Goal: Information Seeking & Learning: Learn about a topic

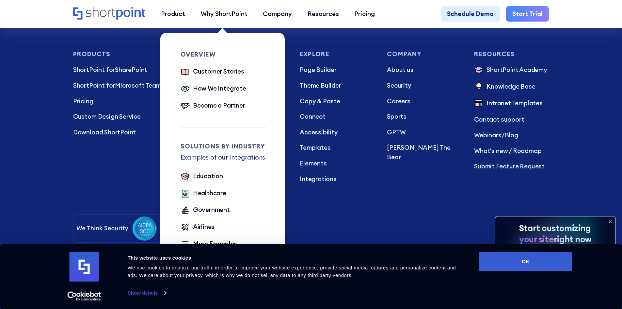
scroll to position [2363, 0]
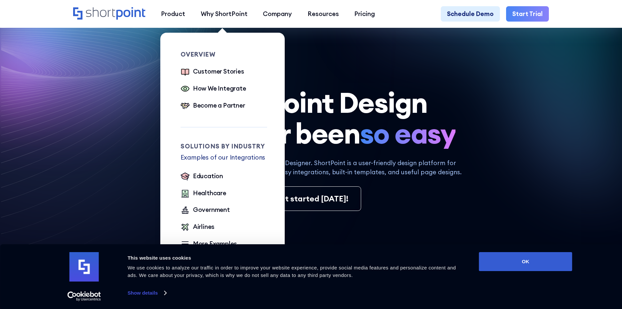
scroll to position [131, 0]
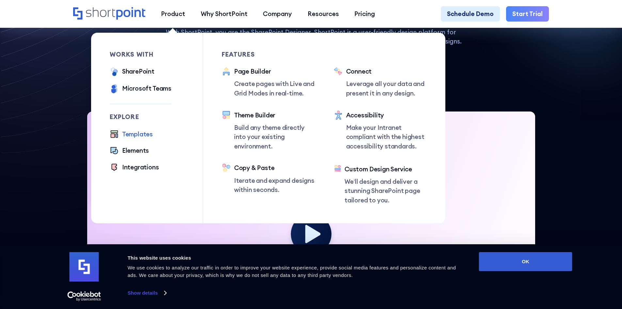
click at [146, 133] on div "Templates" at bounding box center [137, 133] width 31 height 9
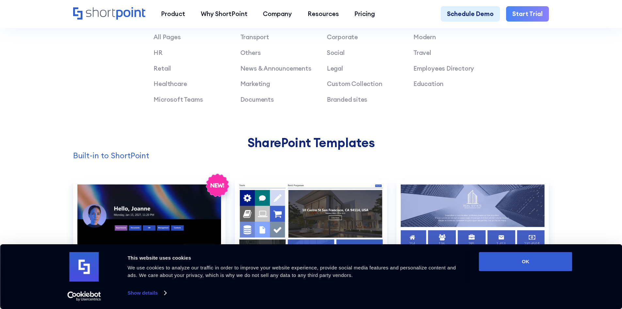
scroll to position [555, 0]
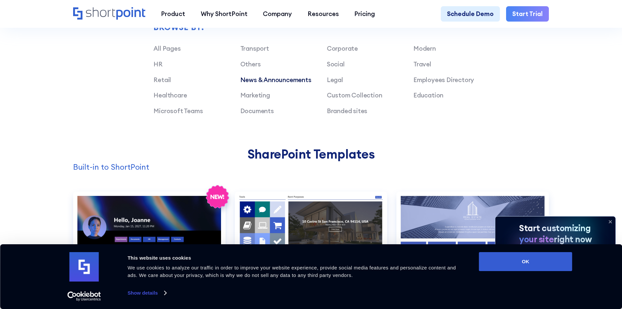
click at [296, 84] on link "News & Announcements" at bounding box center [275, 80] width 71 height 8
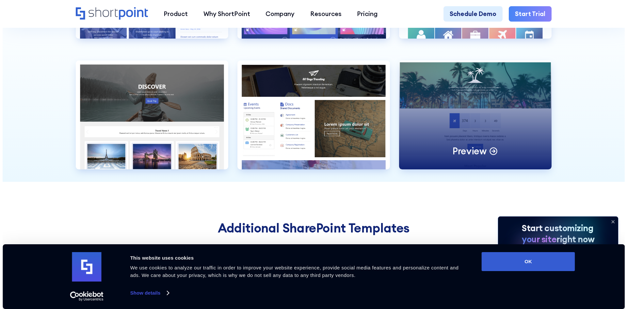
scroll to position [817, 0]
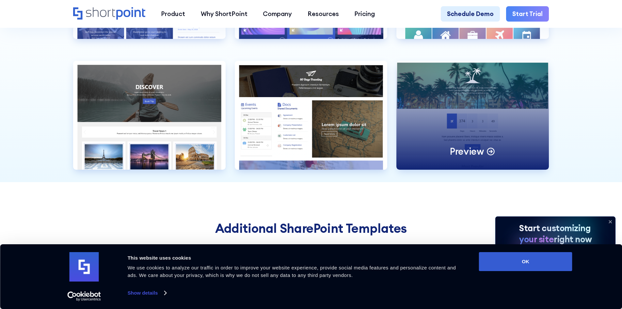
click at [457, 157] on p "Preview" at bounding box center [467, 151] width 34 height 12
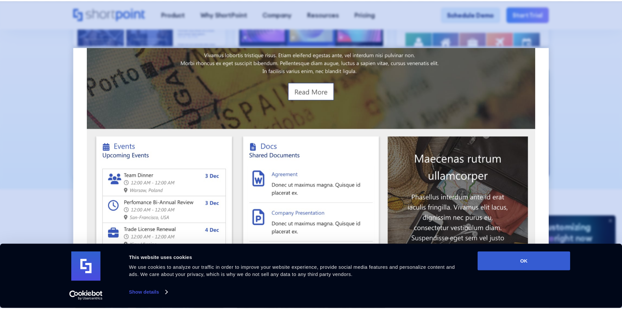
scroll to position [785, 0]
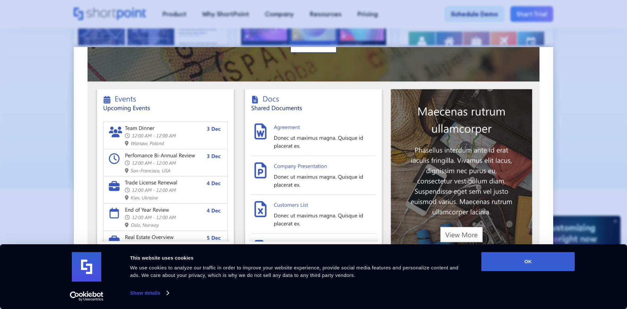
click at [575, 144] on div at bounding box center [313, 154] width 627 height 309
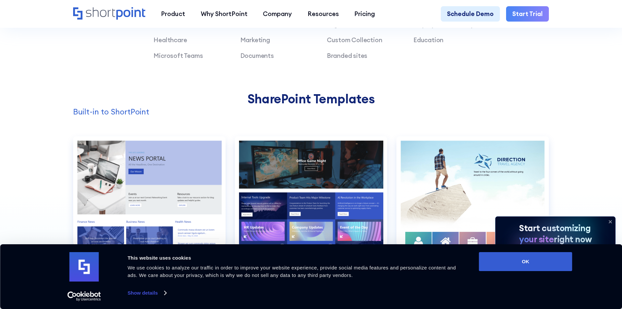
scroll to position [523, 0]
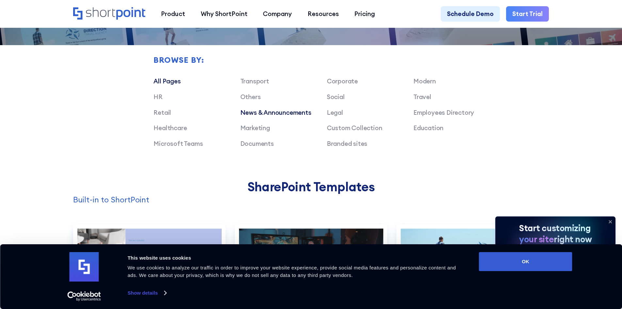
drag, startPoint x: 244, startPoint y: 101, endPoint x: 175, endPoint y: 86, distance: 70.3
click at [177, 85] on link "All Pages" at bounding box center [167, 81] width 27 height 8
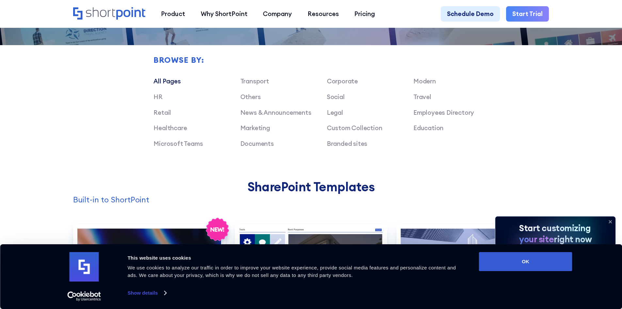
click at [174, 85] on link "All Pages" at bounding box center [167, 81] width 27 height 8
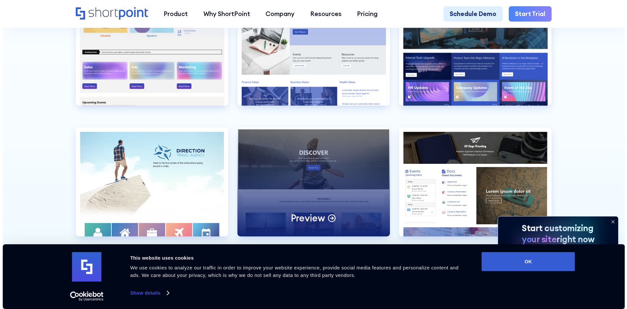
scroll to position [1797, 0]
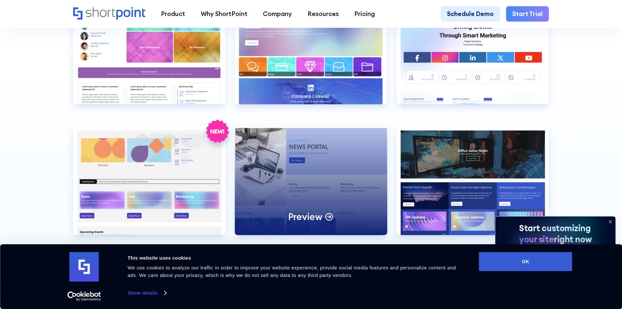
click at [318, 223] on div "Preview" at bounding box center [311, 180] width 153 height 109
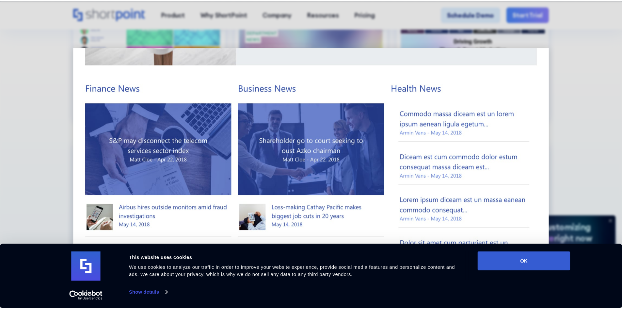
scroll to position [327, 0]
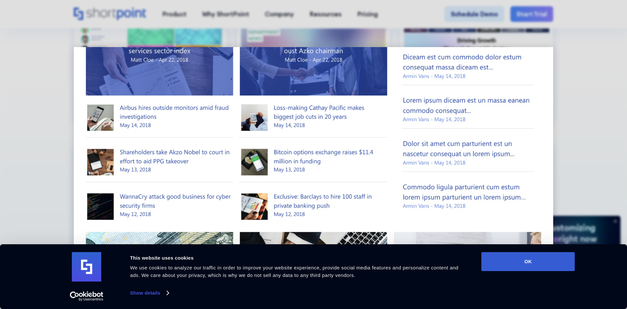
drag, startPoint x: 614, startPoint y: 118, endPoint x: 496, endPoint y: 146, distance: 121.7
click at [614, 118] on div at bounding box center [313, 154] width 627 height 309
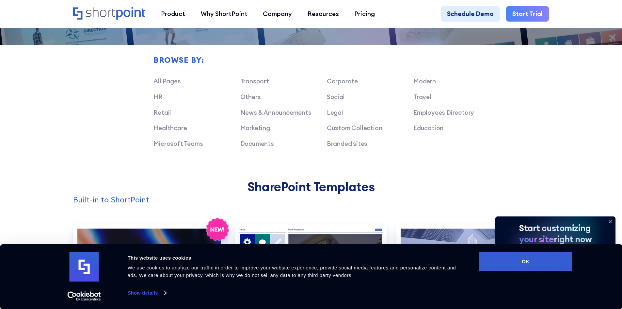
scroll to position [490, 0]
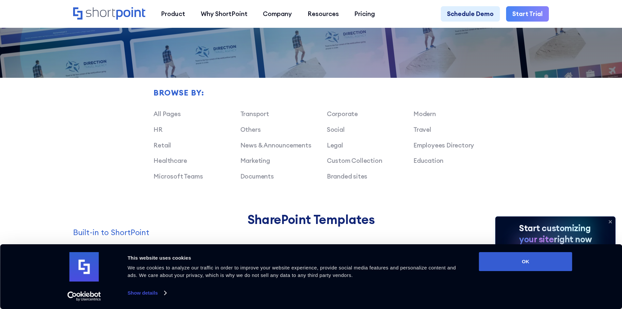
click at [277, 144] on div "Transport Corporate Modern HR Others Social Travel Retail News & Announcements …" at bounding box center [327, 148] width 347 height 78
click at [278, 149] on link "News & Announcements" at bounding box center [275, 145] width 71 height 8
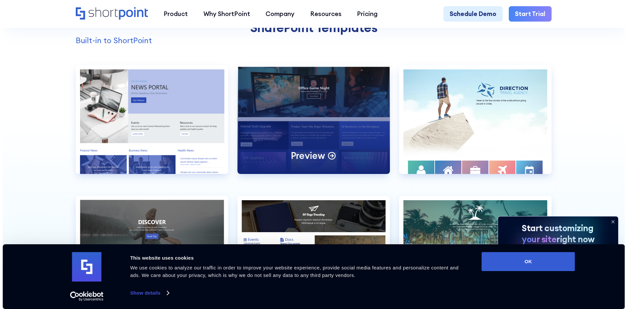
scroll to position [653, 0]
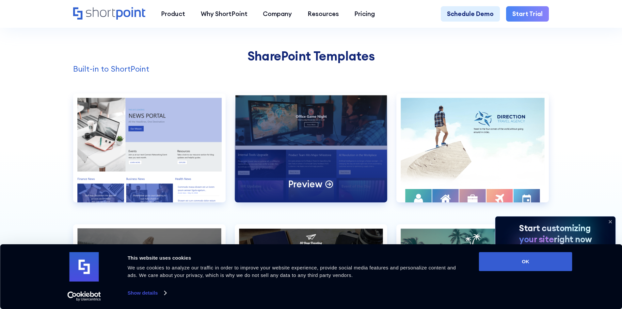
click at [306, 159] on div "Preview" at bounding box center [311, 147] width 153 height 109
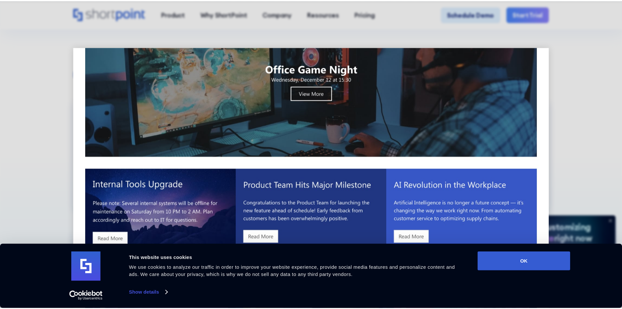
scroll to position [131, 0]
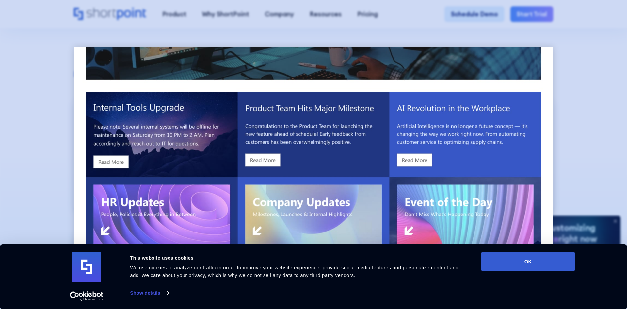
click at [594, 143] on div at bounding box center [313, 154] width 627 height 309
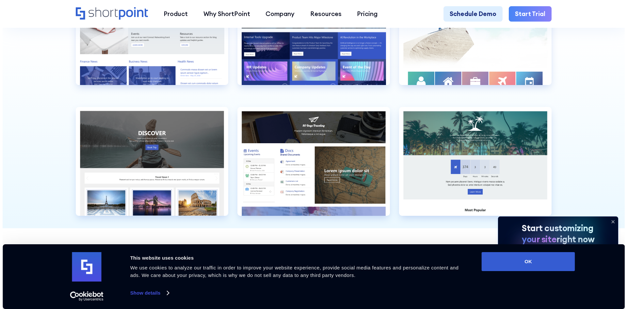
scroll to position [719, 0]
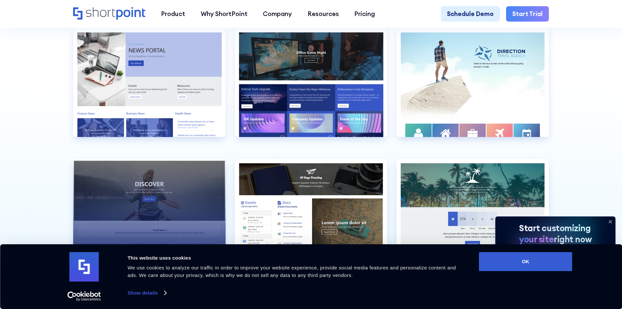
click at [167, 200] on div "Preview" at bounding box center [149, 213] width 153 height 109
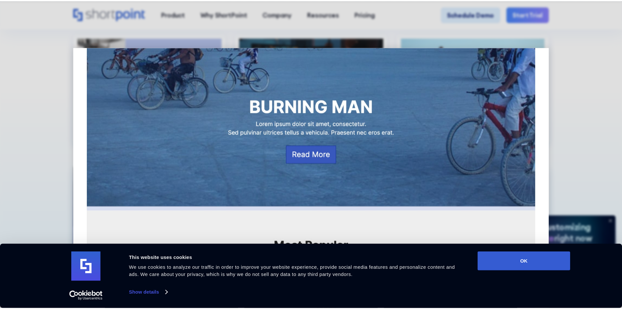
scroll to position [882, 0]
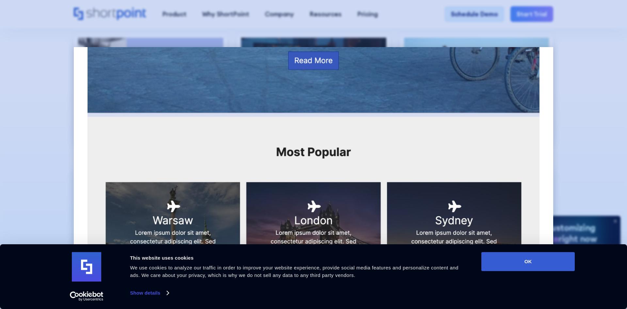
click at [576, 77] on div at bounding box center [313, 154] width 627 height 309
